Goal: Browse casually

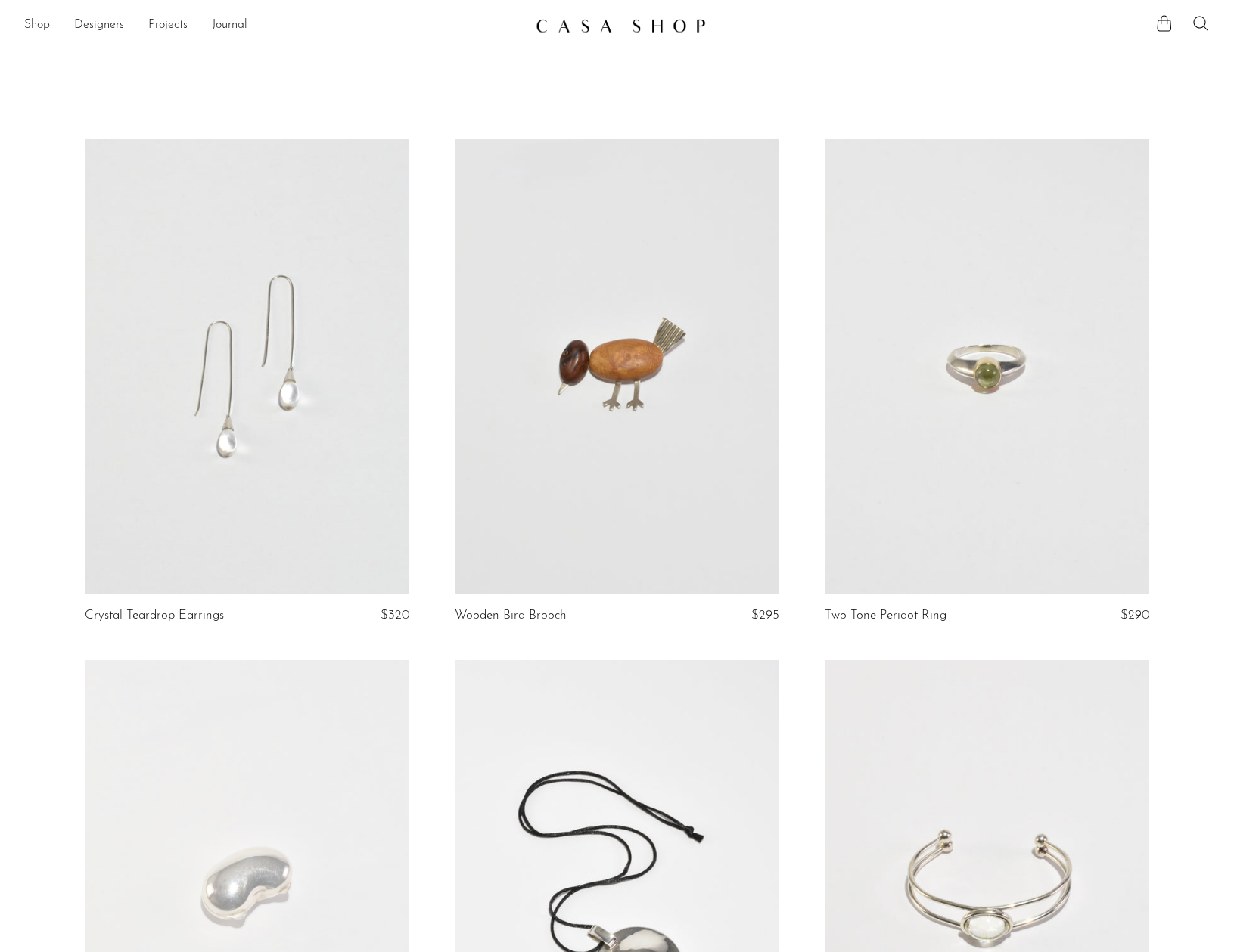
click at [584, 360] on link at bounding box center [616, 366] width 324 height 454
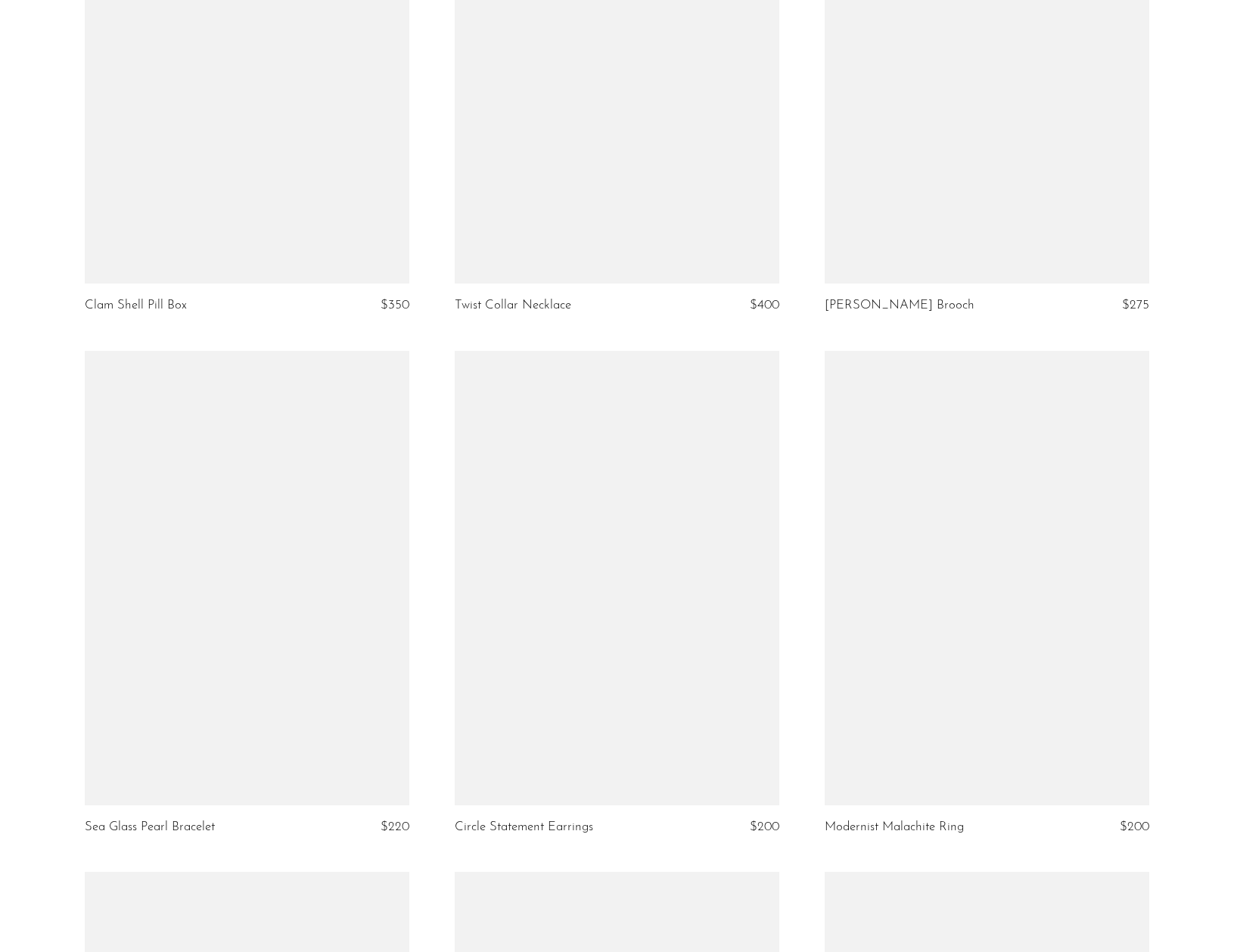
scroll to position [2385, 0]
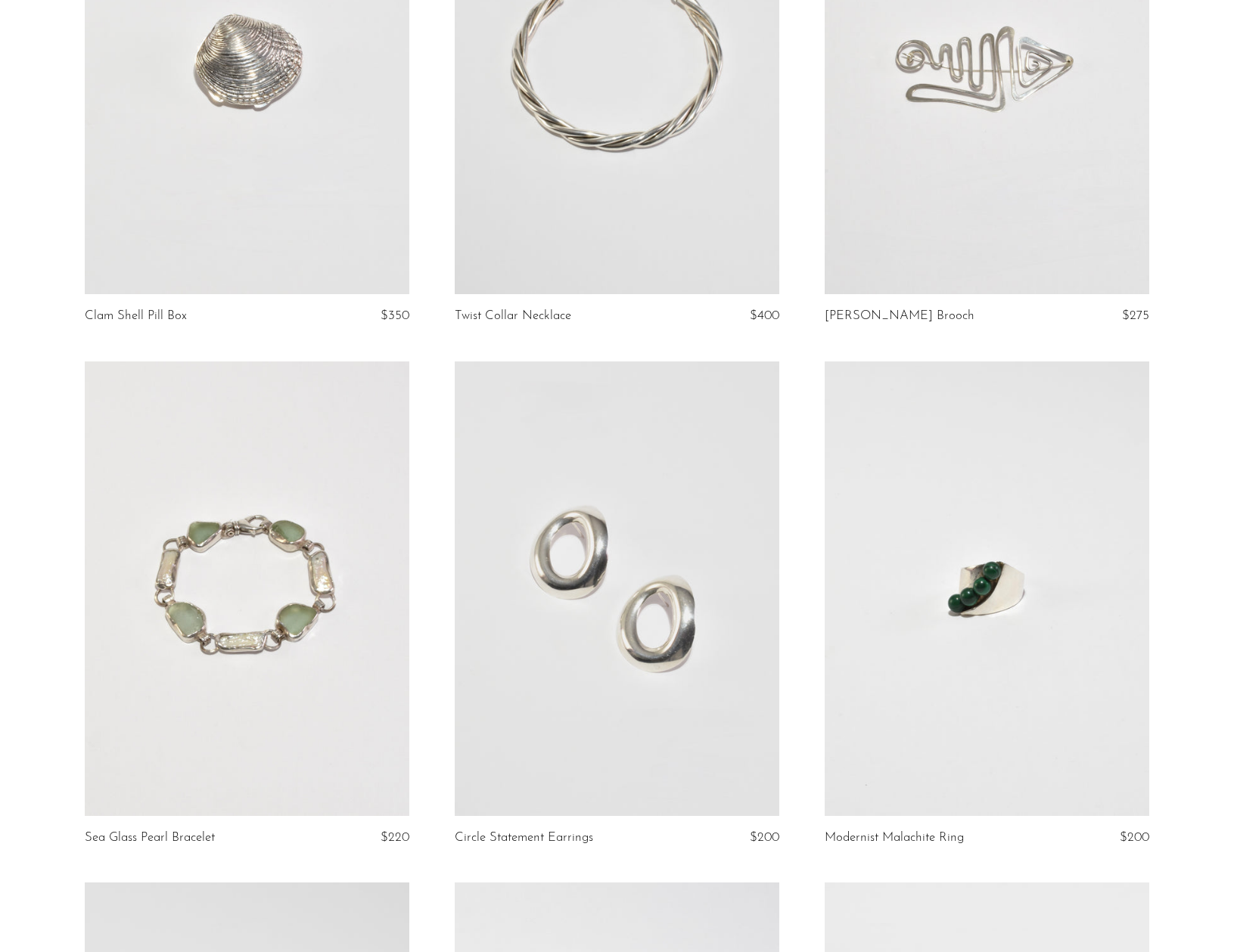
click at [950, 443] on link at bounding box center [986, 588] width 324 height 454
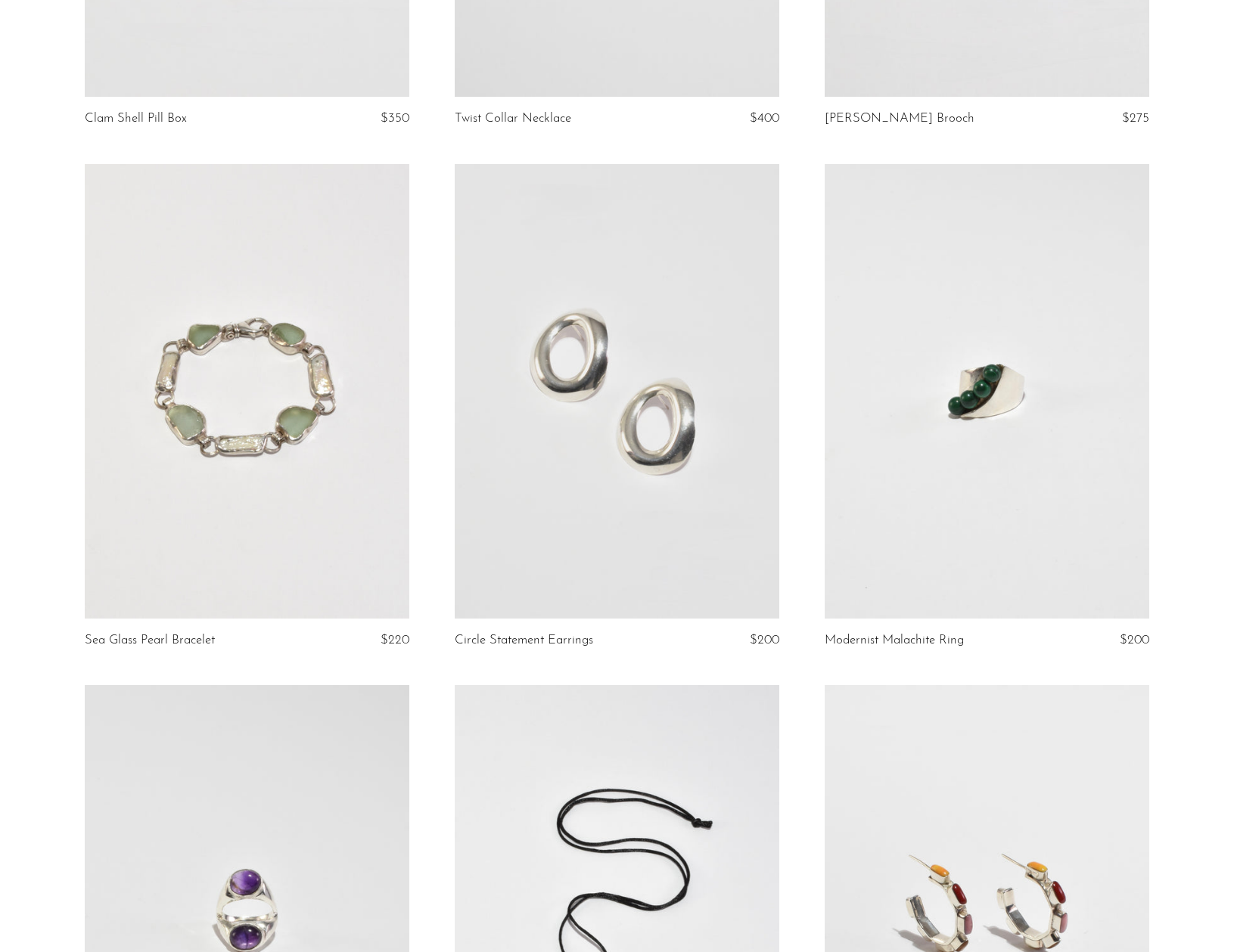
scroll to position [2879, 0]
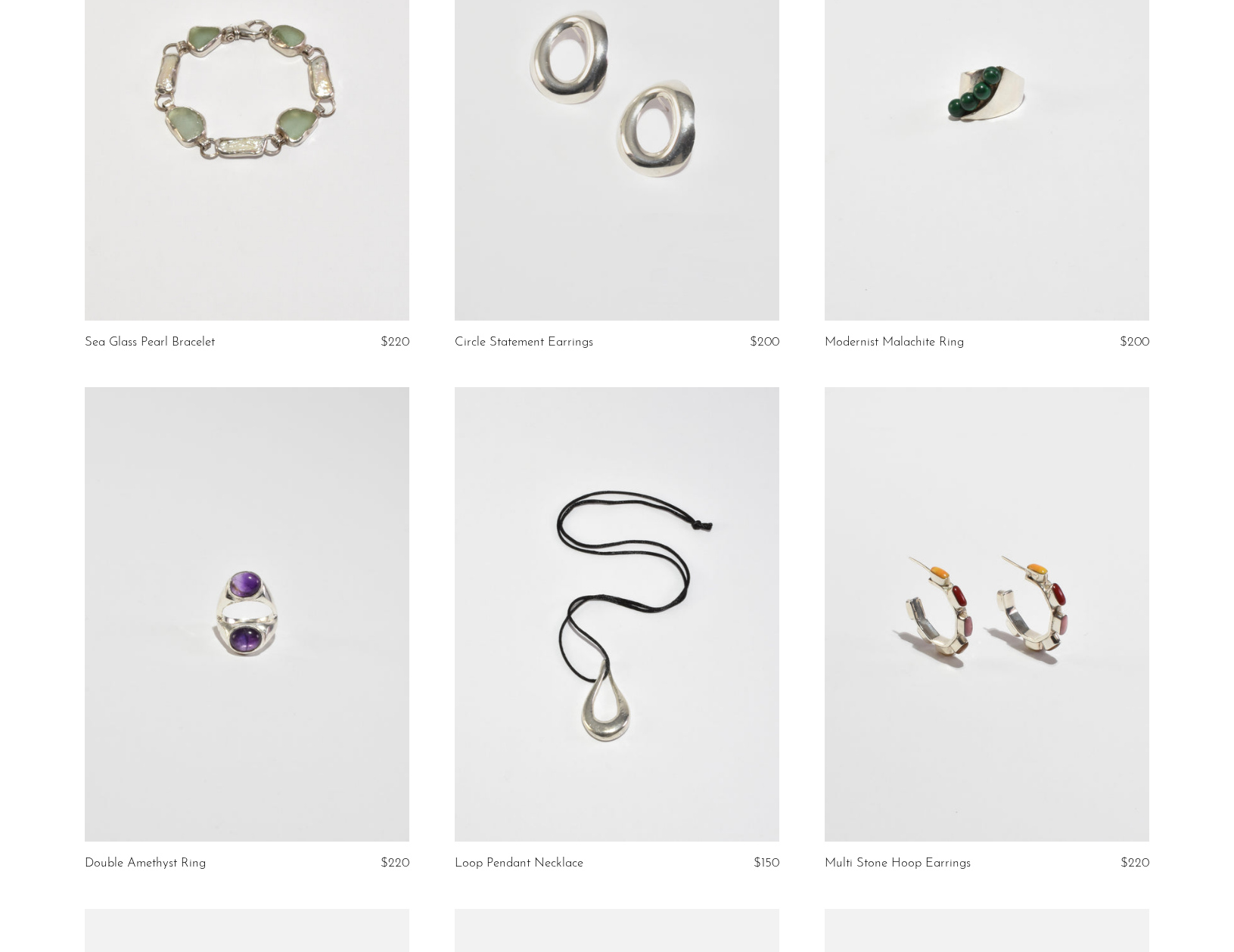
click at [258, 181] on link at bounding box center [247, 93] width 324 height 454
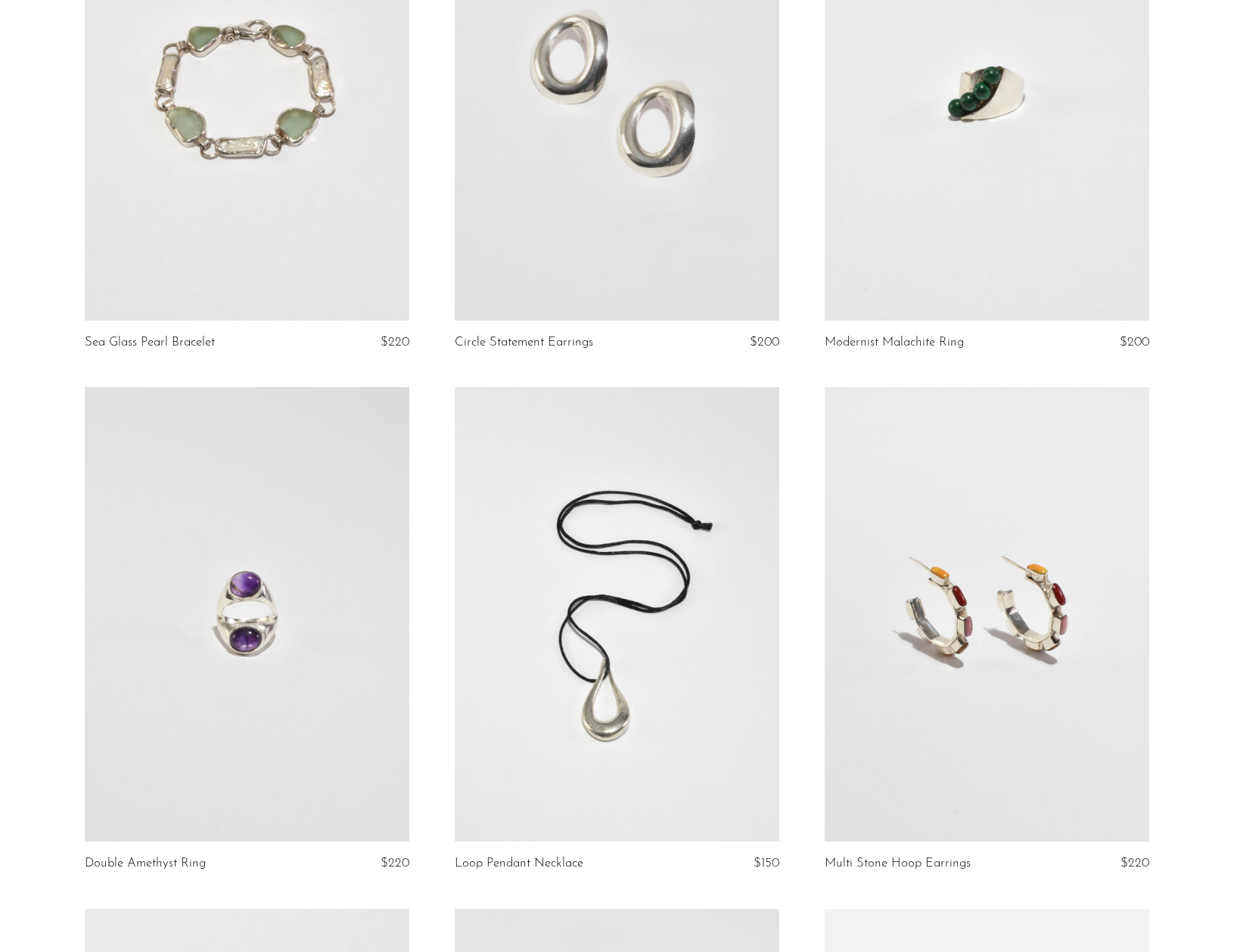
scroll to position [3373, 0]
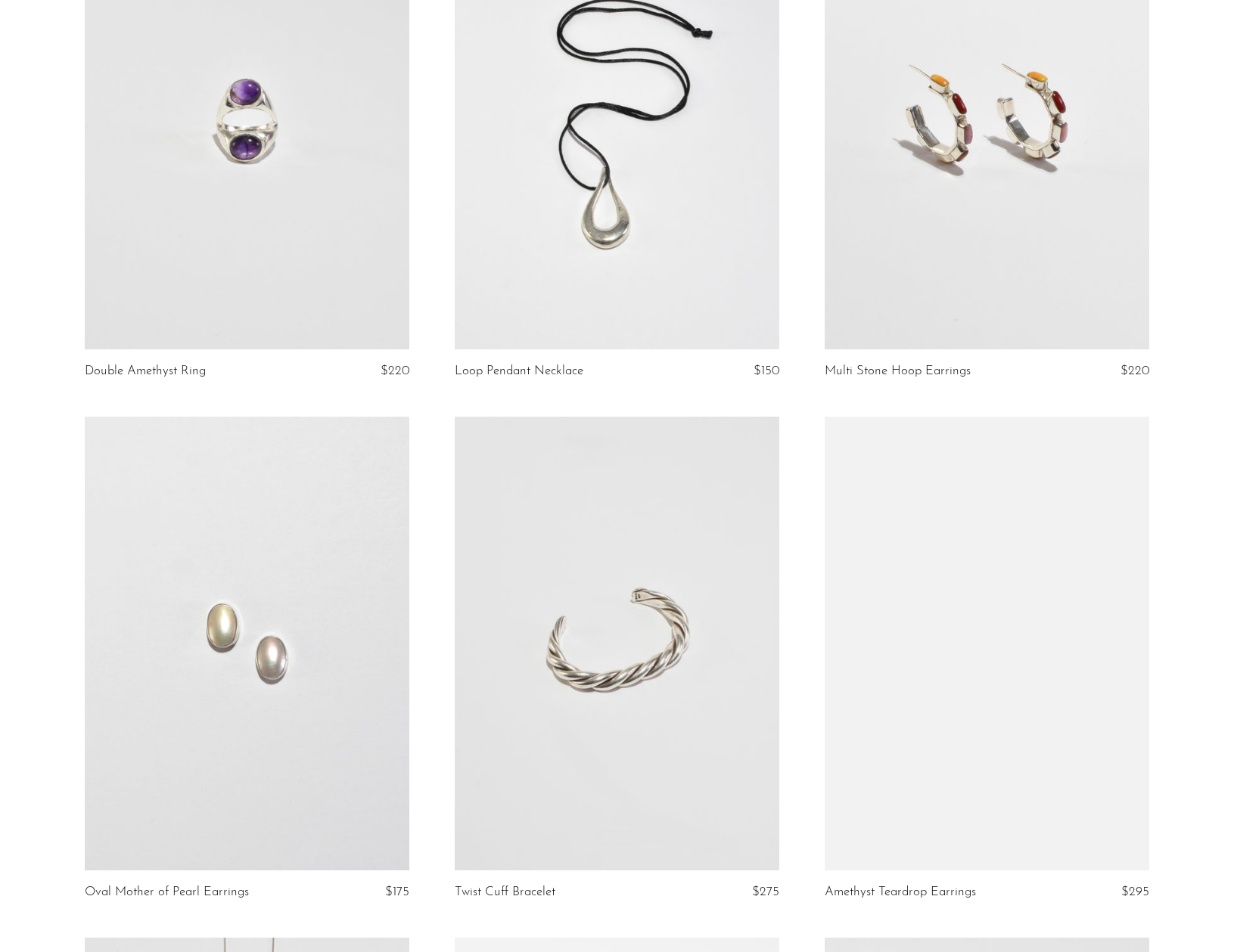
click at [384, 569] on link at bounding box center [247, 643] width 324 height 454
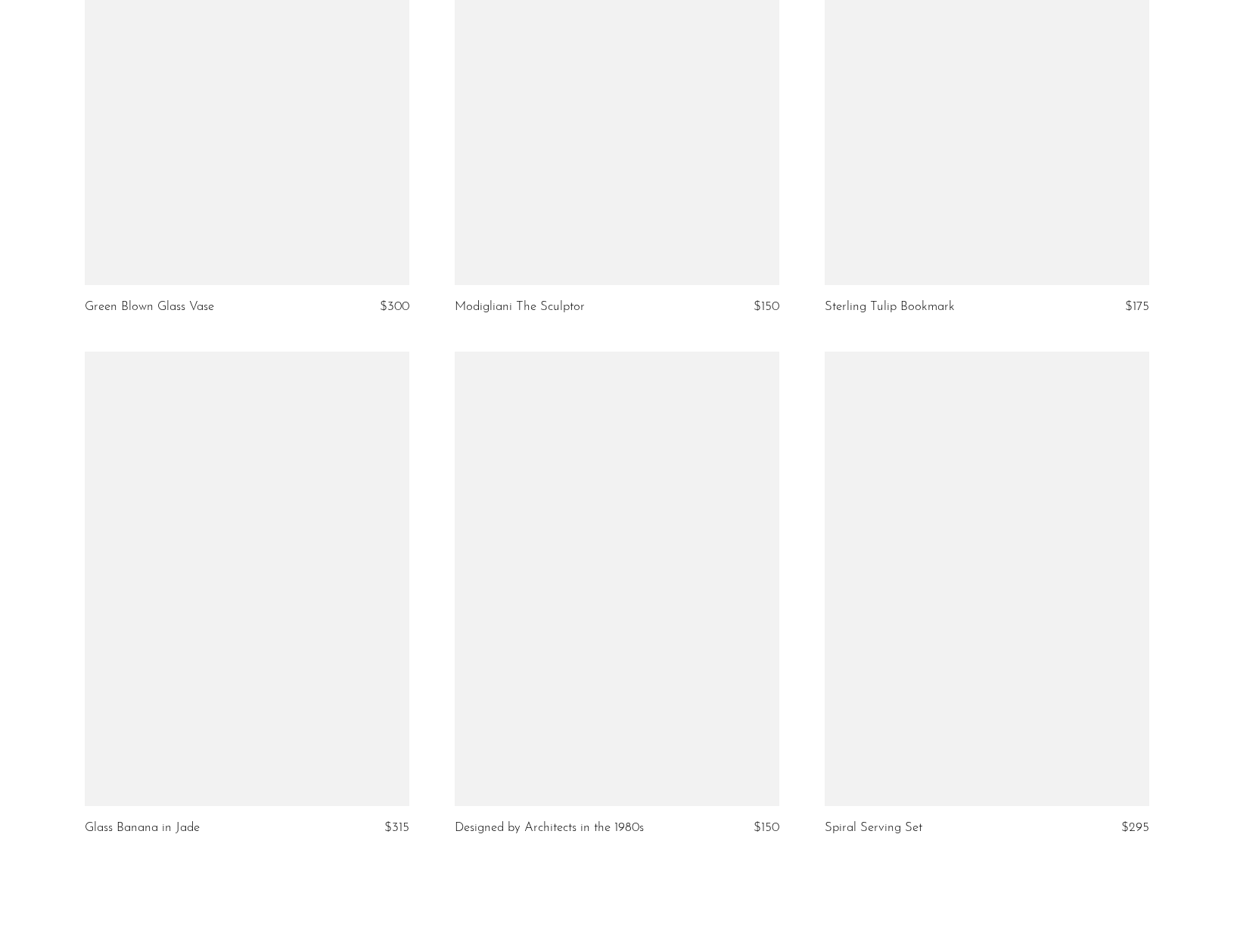
scroll to position [5791, 0]
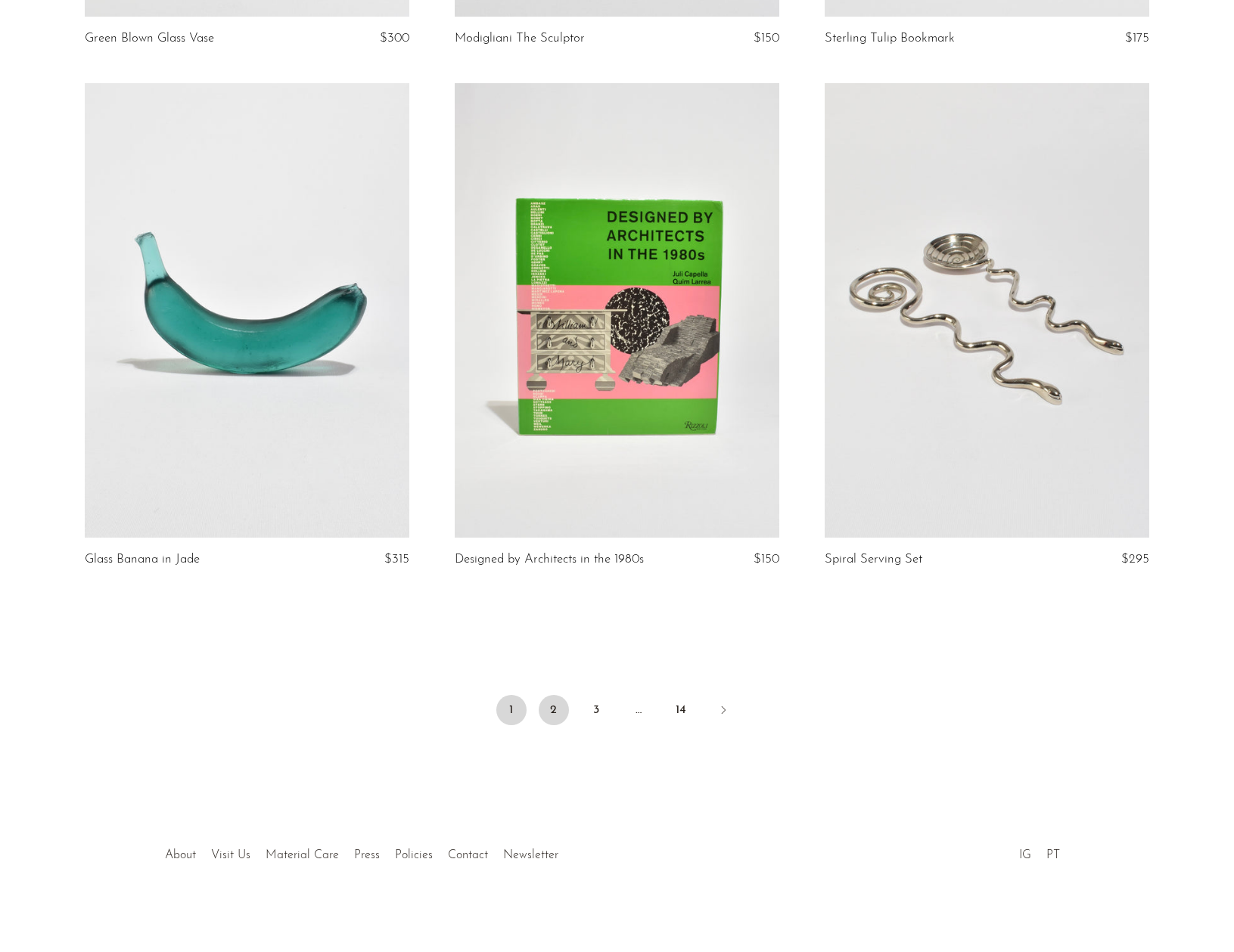
click at [560, 705] on link "2" at bounding box center [553, 709] width 30 height 30
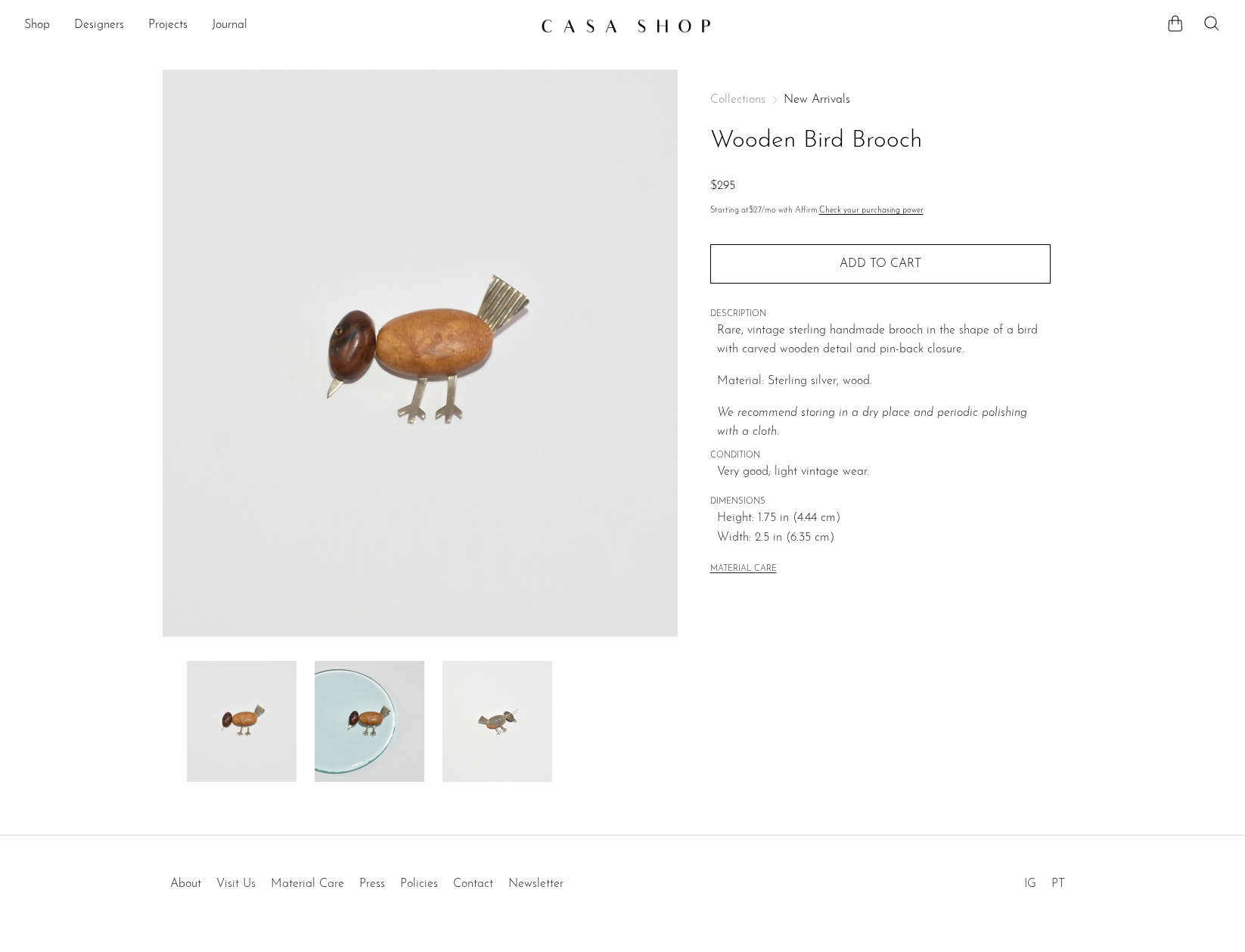
click at [440, 759] on div at bounding box center [420, 722] width 467 height 121
click at [504, 738] on img at bounding box center [497, 722] width 109 height 121
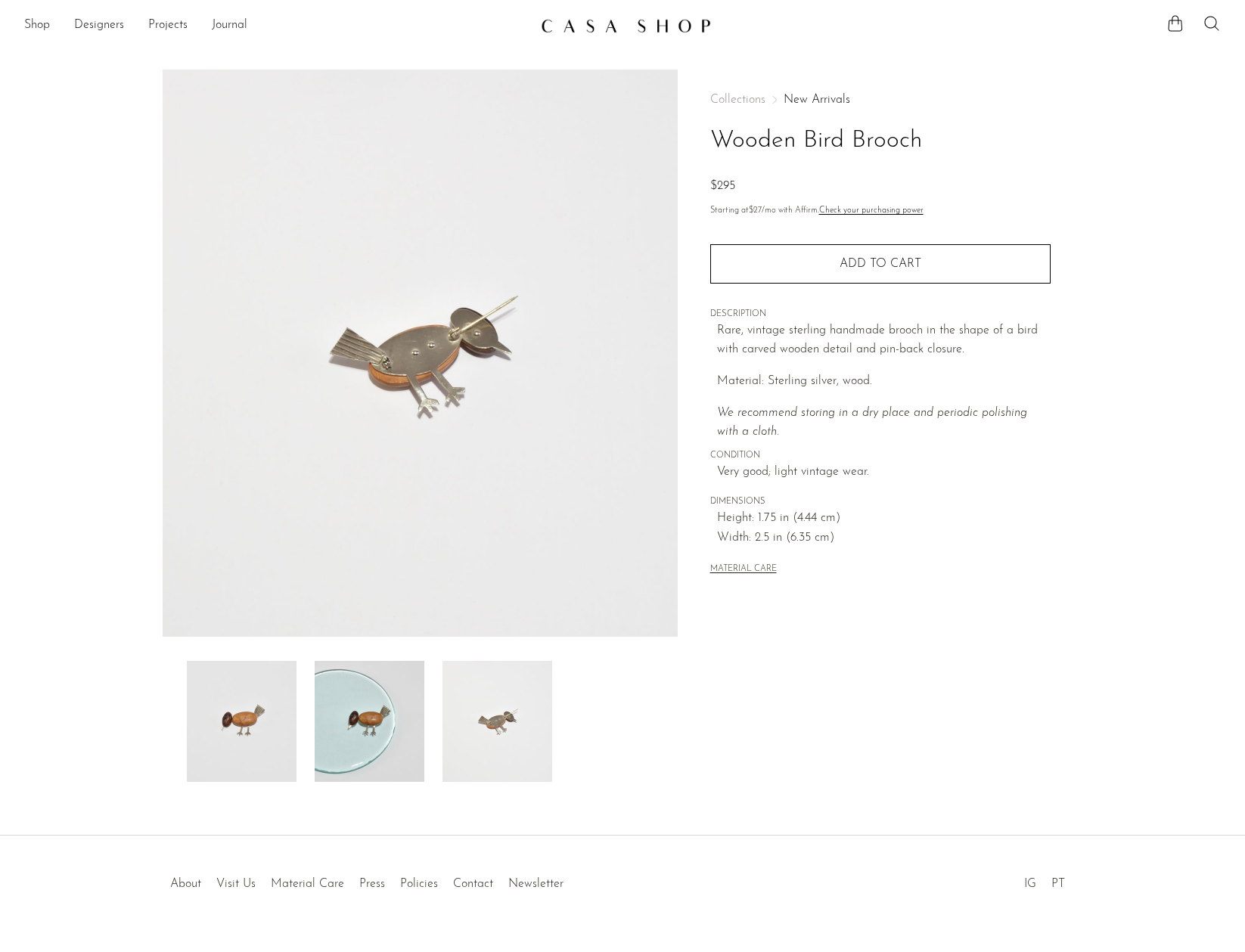
click at [414, 739] on img at bounding box center [369, 722] width 109 height 121
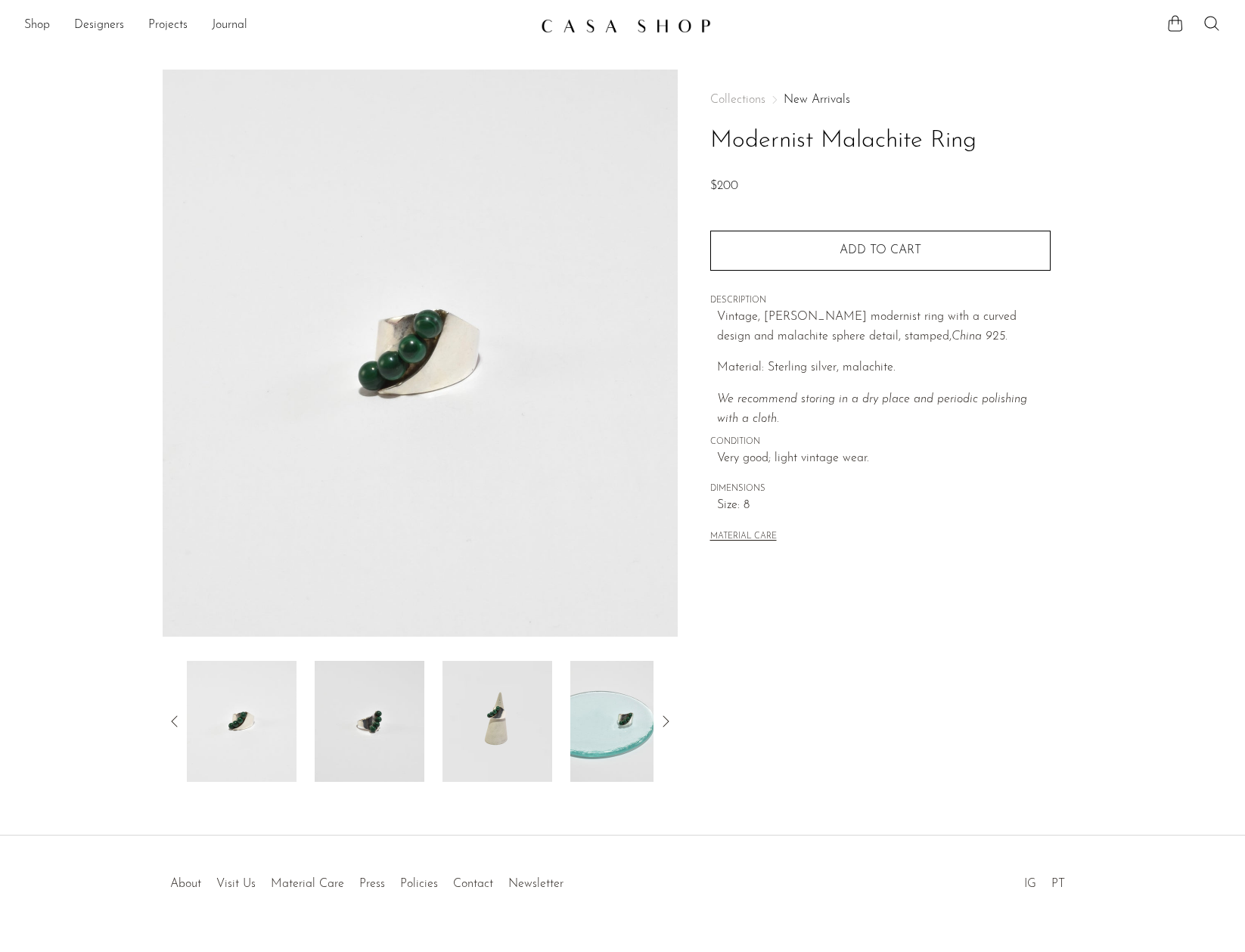
click at [589, 700] on img at bounding box center [624, 722] width 109 height 121
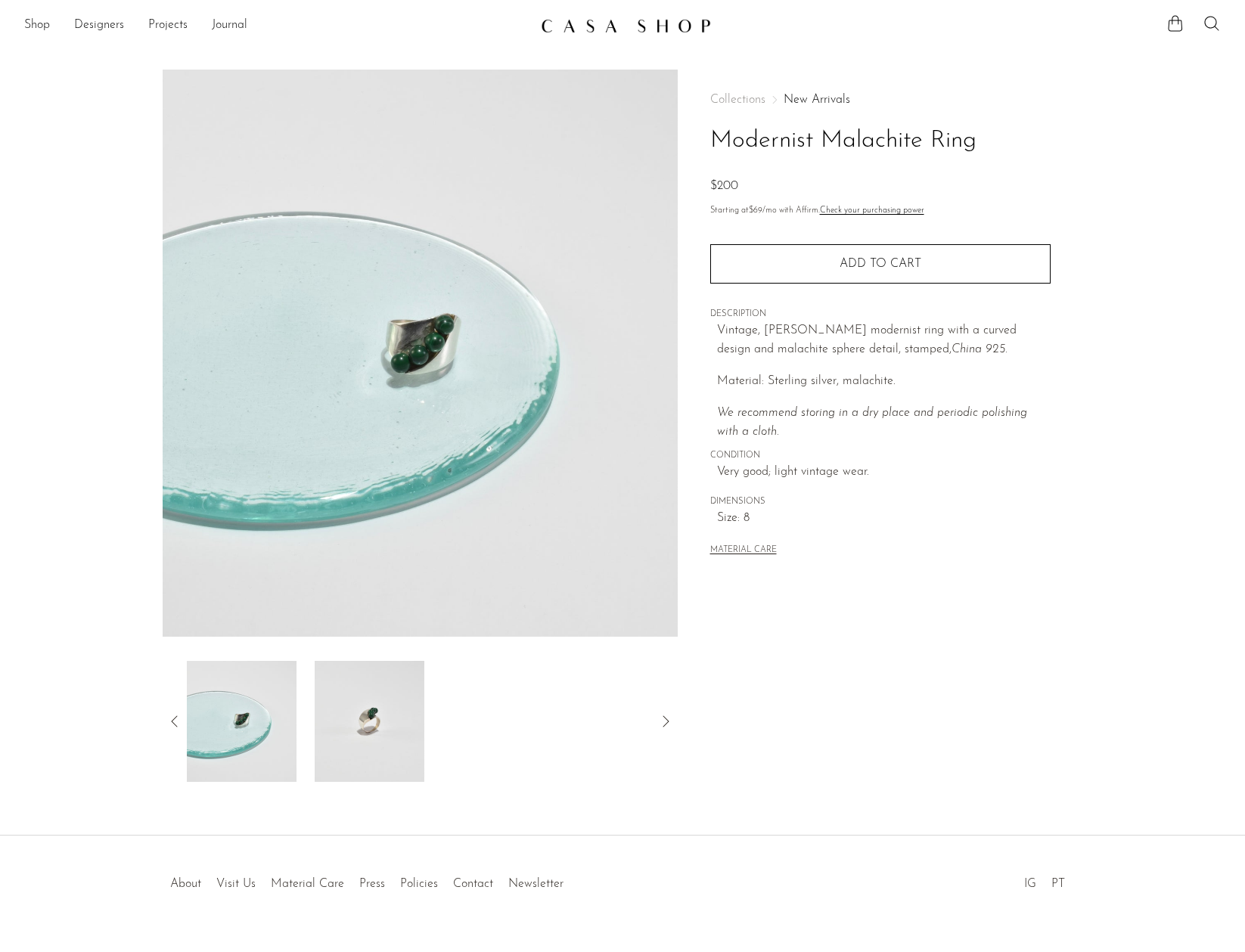
click at [379, 723] on img at bounding box center [369, 722] width 109 height 121
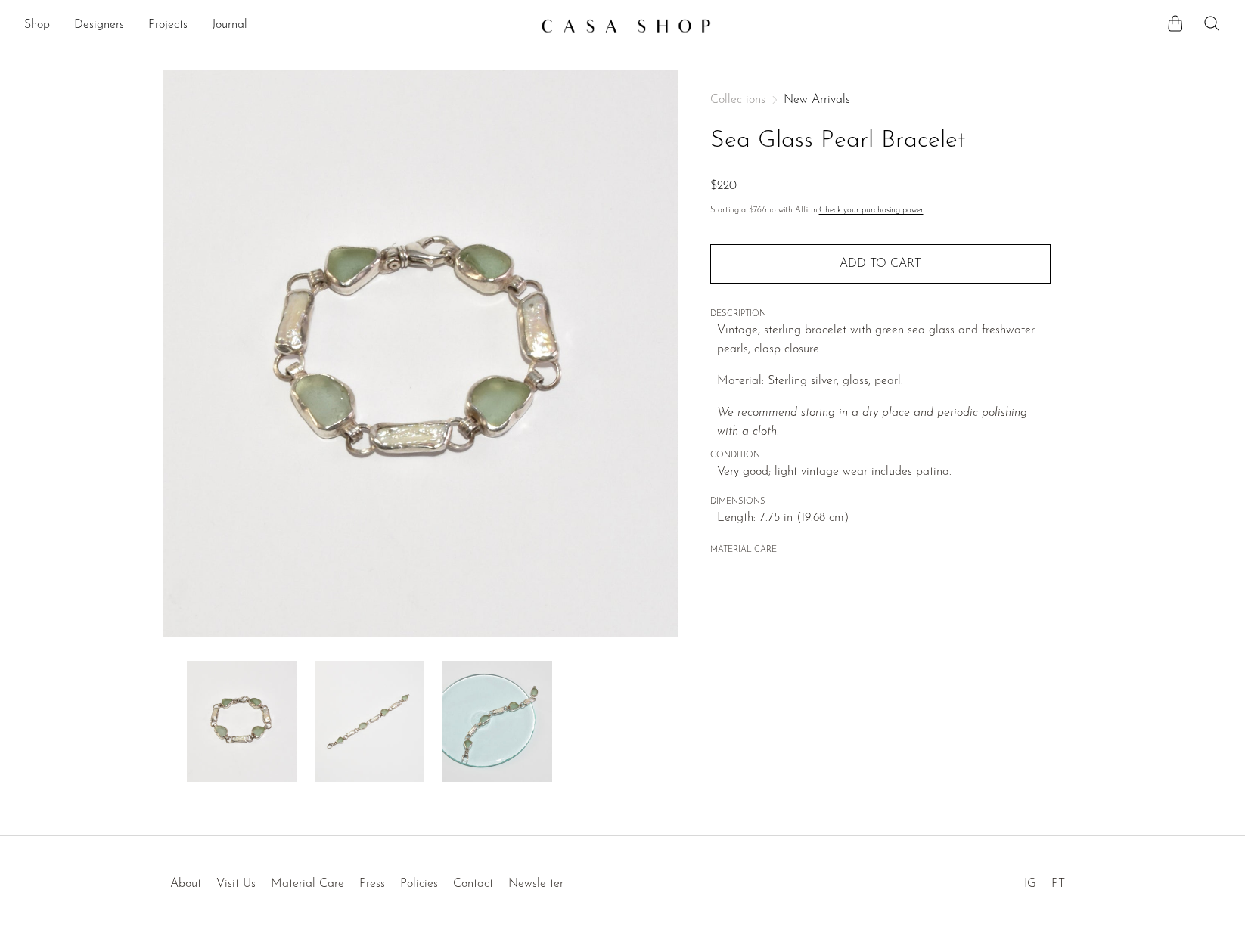
click at [379, 662] on img at bounding box center [369, 722] width 109 height 121
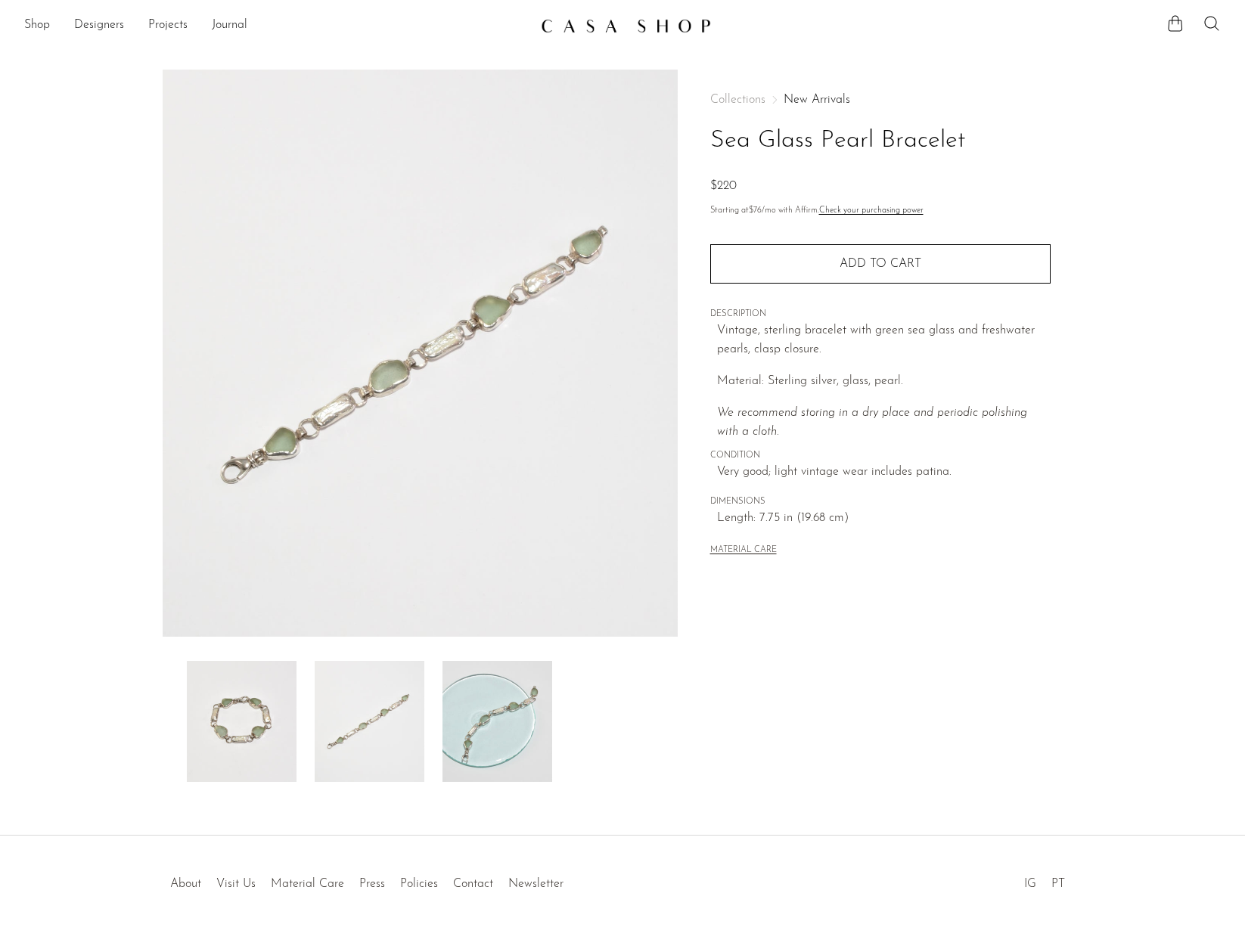
click at [479, 705] on img at bounding box center [497, 722] width 109 height 121
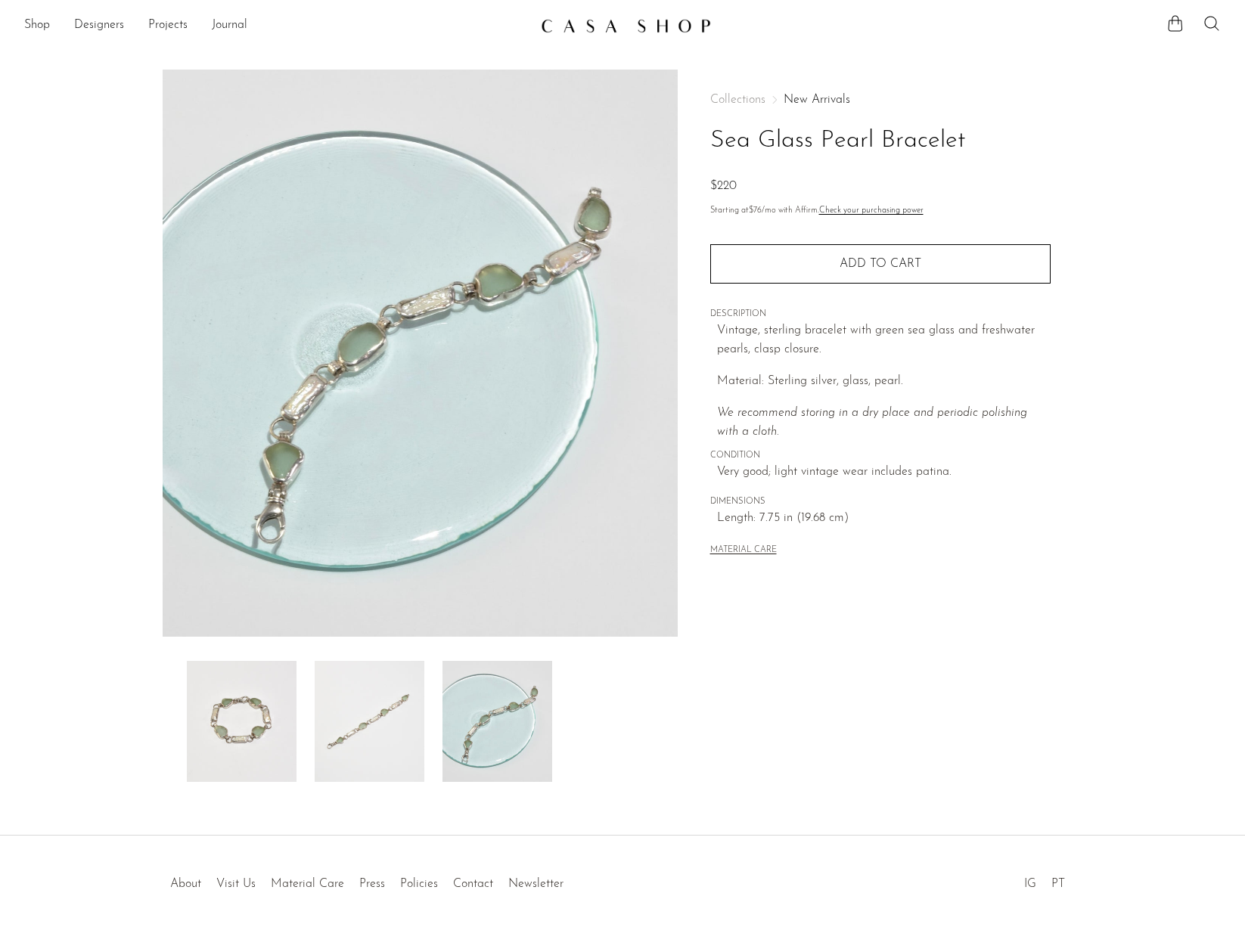
click at [281, 705] on img at bounding box center [241, 722] width 109 height 121
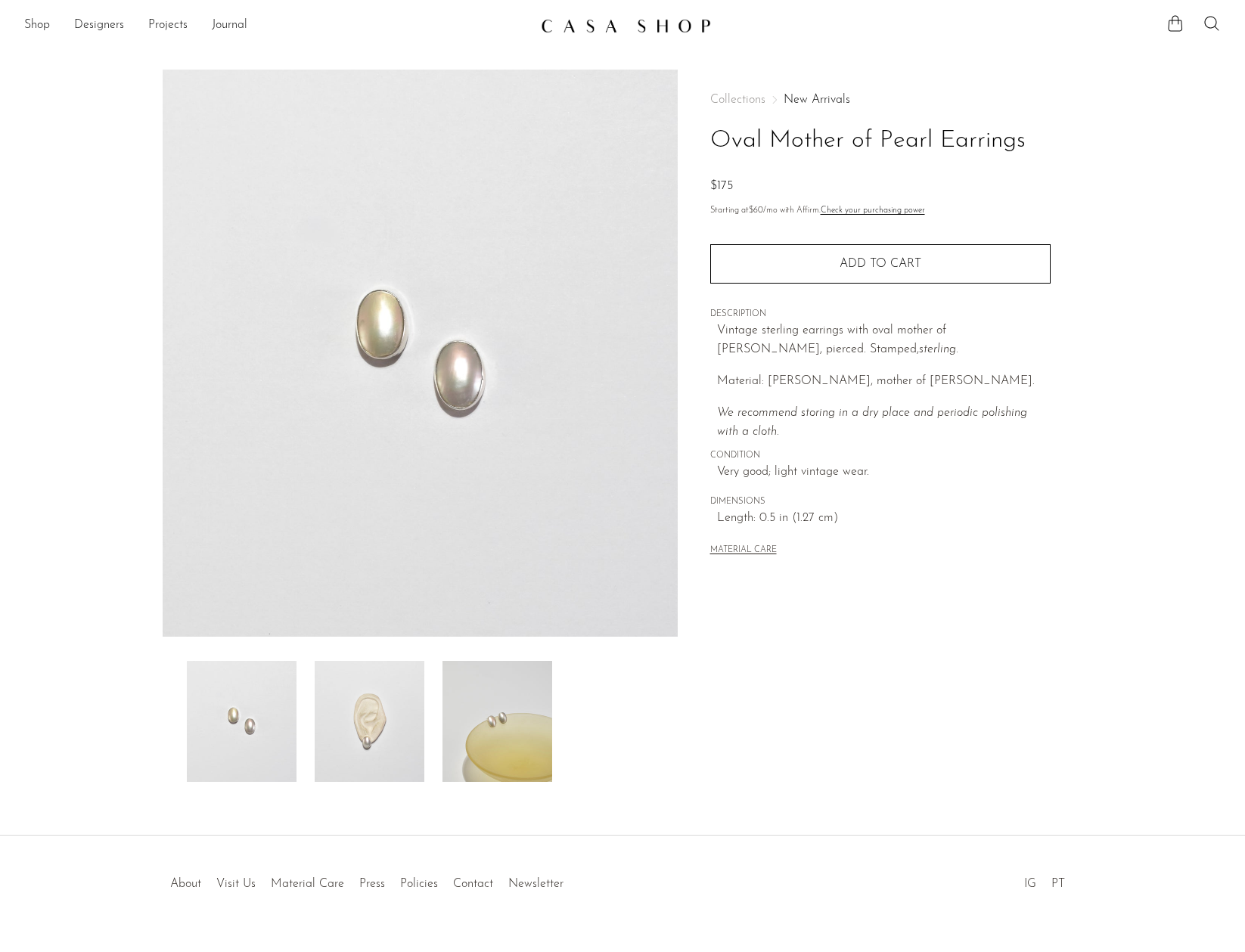
click at [504, 720] on img at bounding box center [497, 722] width 109 height 121
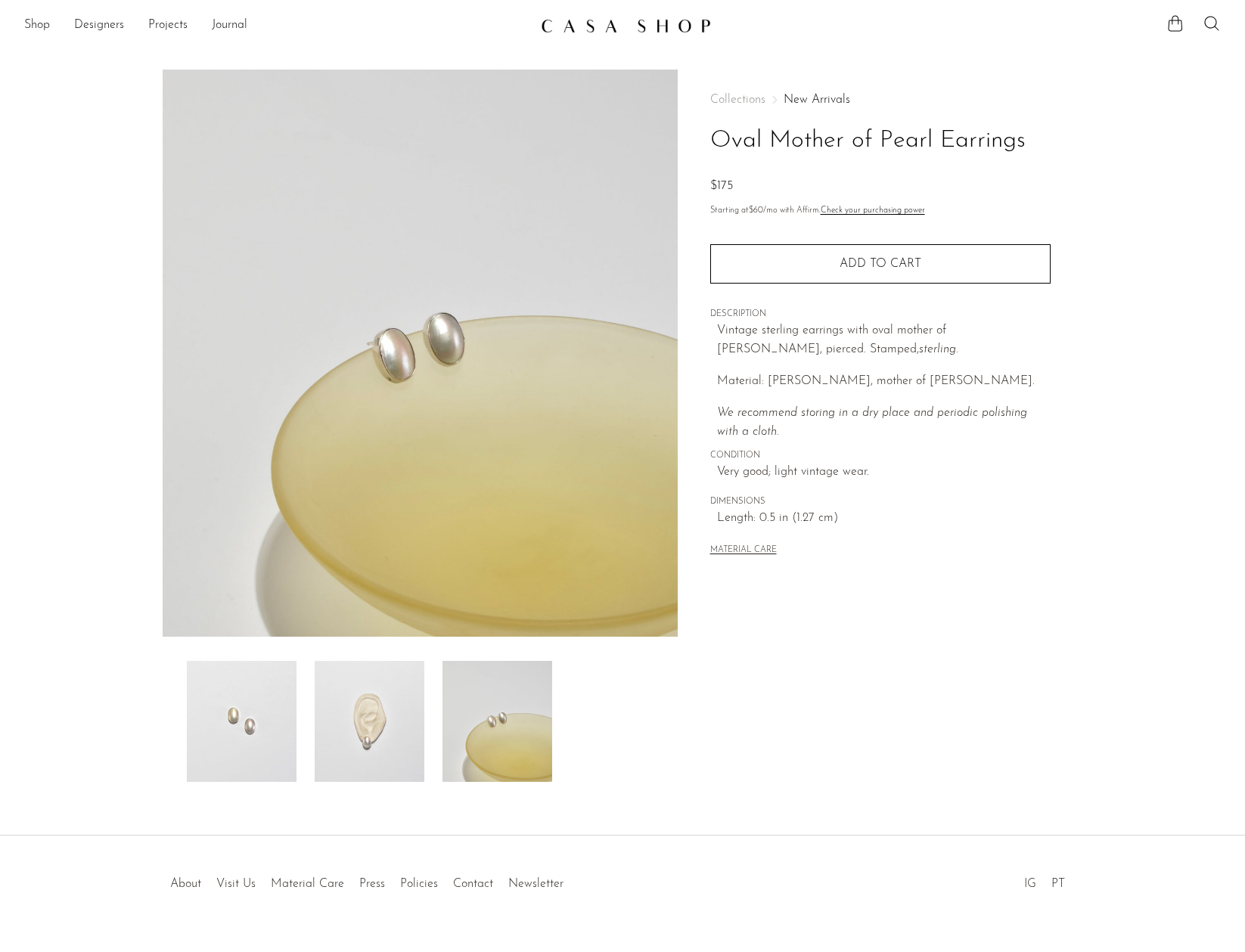
click at [411, 723] on img at bounding box center [369, 722] width 109 height 121
